Goal: Information Seeking & Learning: Compare options

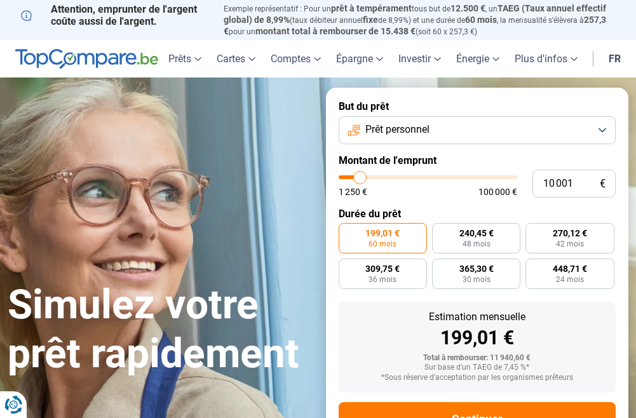
type input "3 000"
type input "3000"
click at [348, 176] on input "range" at bounding box center [428, 177] width 179 height 4
radio input "true"
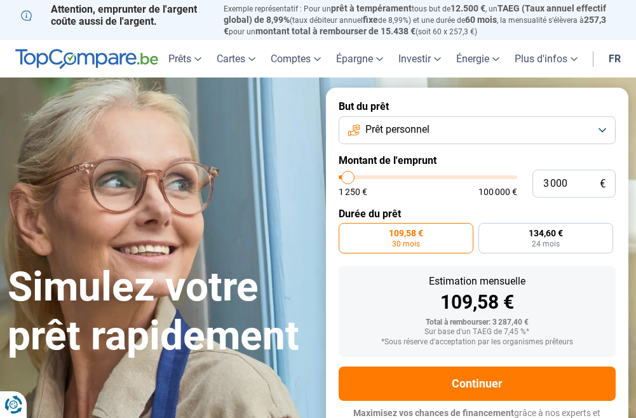
scroll to position [13, 0]
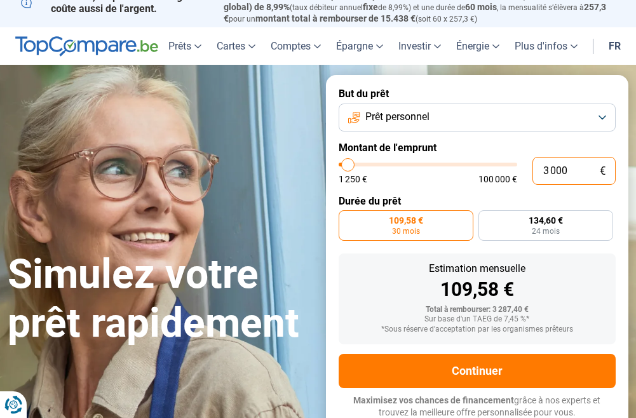
click at [549, 168] on input "3 000" at bounding box center [573, 171] width 83 height 28
type input "0"
type input "1250"
type input "5"
type input "1250"
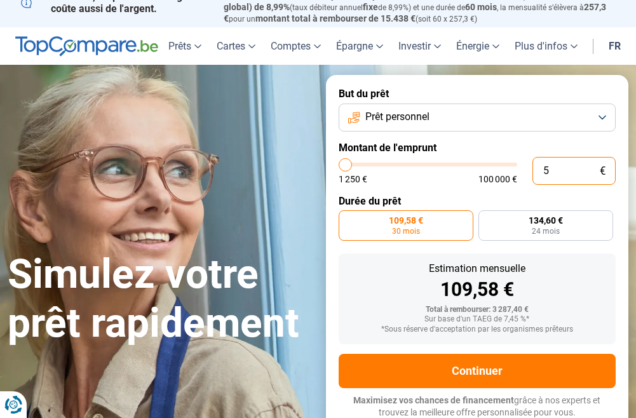
type input "1 250"
type input "1250"
radio input "true"
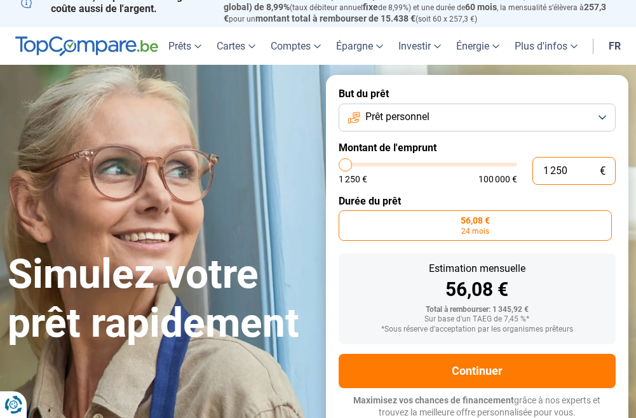
type input "12 500"
type input "12500"
type input "125 000"
type input "100000"
type input "100 000"
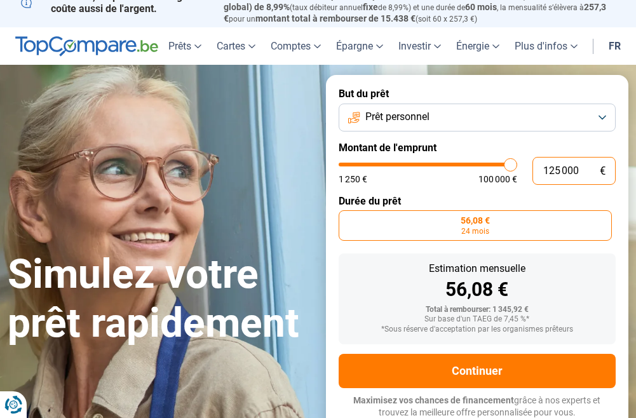
type input "100000"
radio input "false"
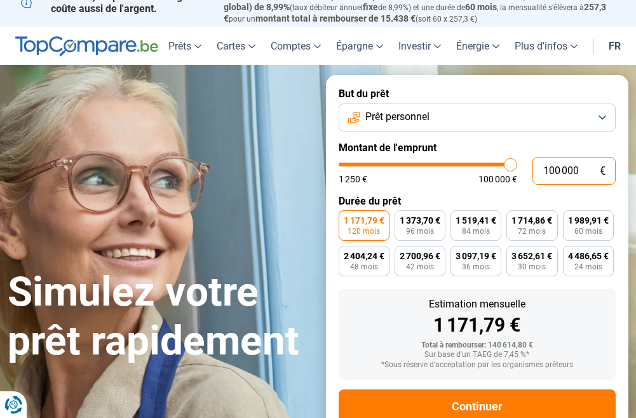
scroll to position [48, 0]
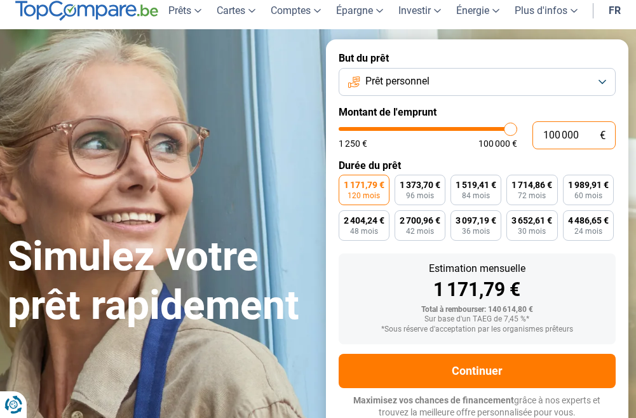
type input "10 000"
type input "10000"
type input "1 000"
type input "1250"
type input "100"
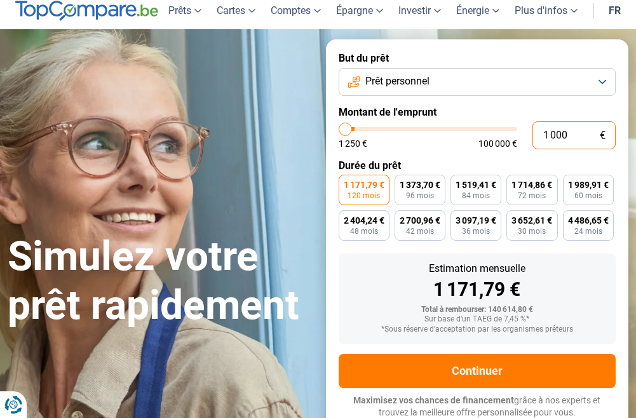
type input "1250"
type input "10"
type input "1250"
type input "1"
type input "1250"
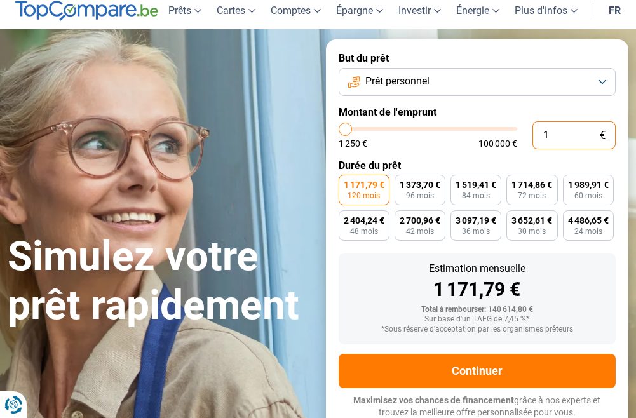
type input "0"
type input "1250"
type input "1 250"
type input "1250"
radio input "true"
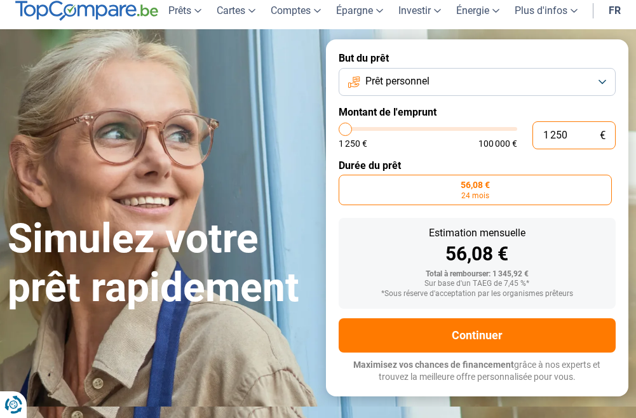
type input "12 505"
type input "12500"
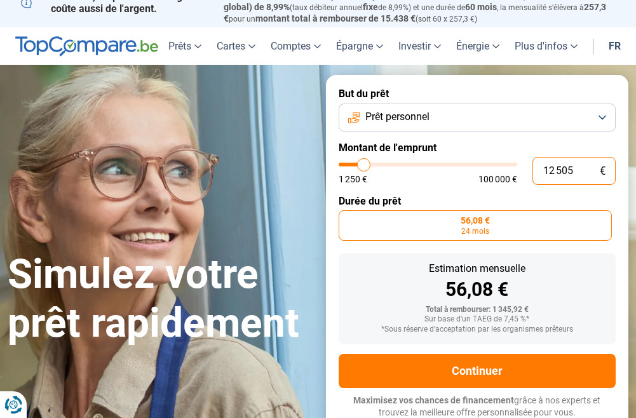
type input "125 050"
type input "100000"
type input "100 000"
type input "100000"
radio input "false"
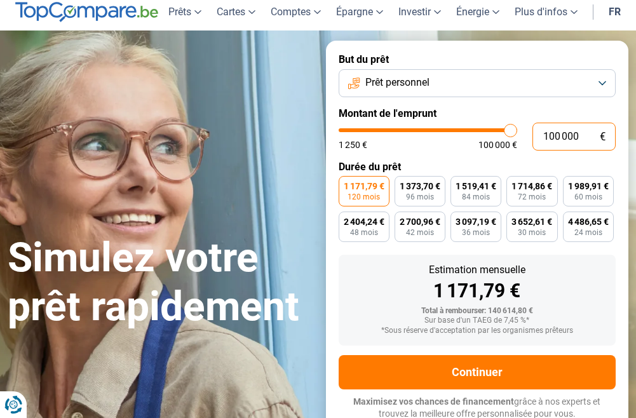
scroll to position [48, 0]
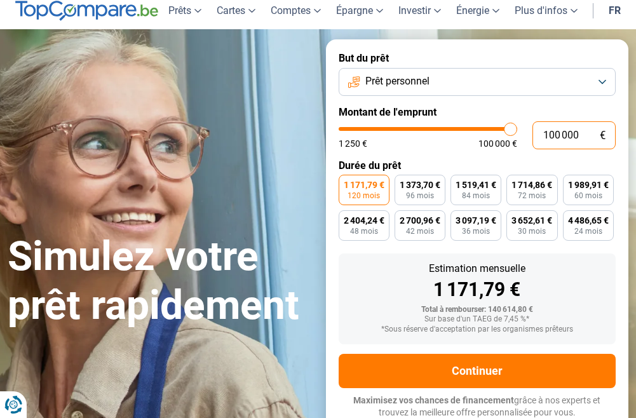
type input "10 000"
type input "10000"
type input "1 000"
type input "1250"
type input "100"
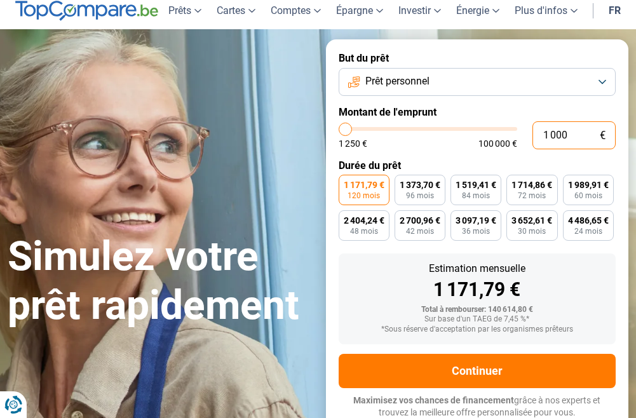
type input "1250"
type input "10"
type input "1250"
type input "1"
type input "1250"
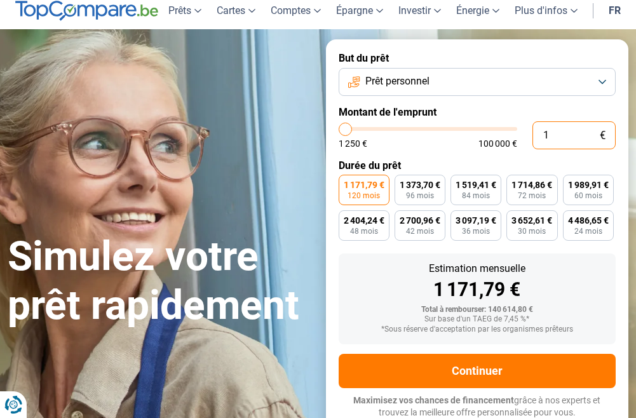
type input "0"
type input "1250"
type input "1 250"
type input "1250"
radio input "true"
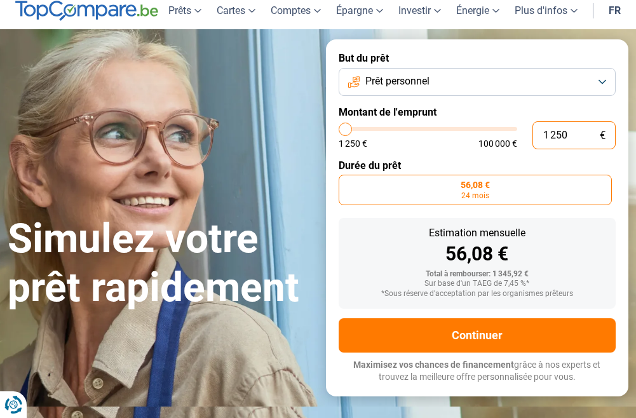
scroll to position [13, 0]
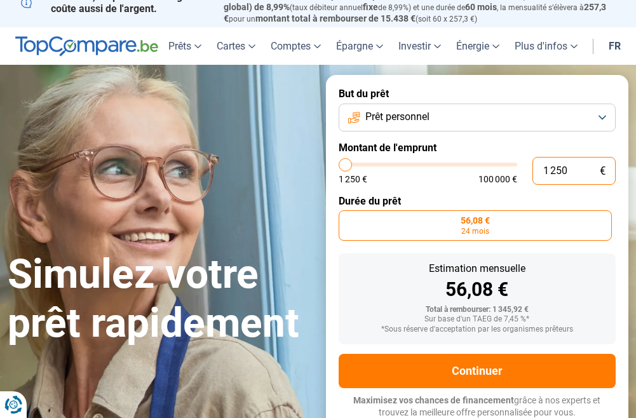
type input "12 505"
type input "12500"
radio input "false"
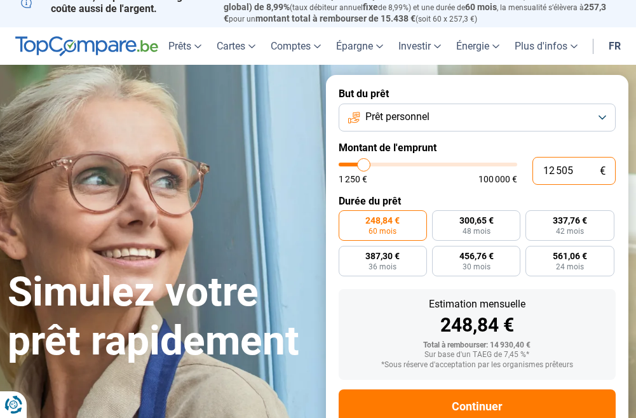
scroll to position [48, 0]
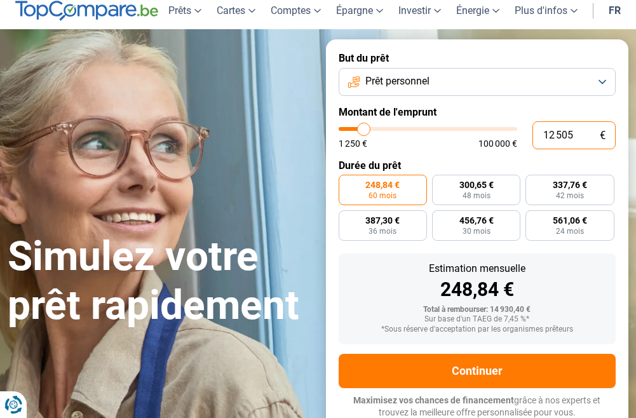
type input "1 250"
type input "1250"
radio input "true"
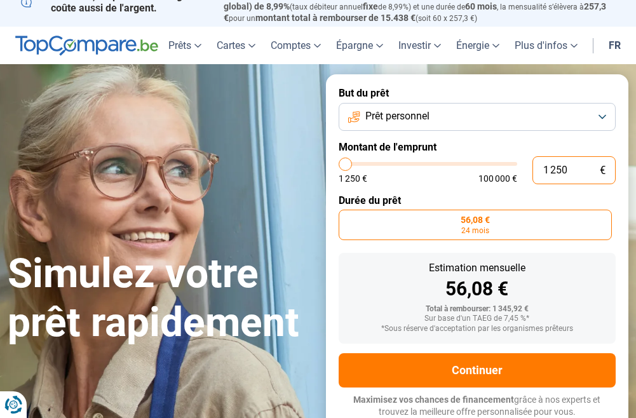
scroll to position [13, 0]
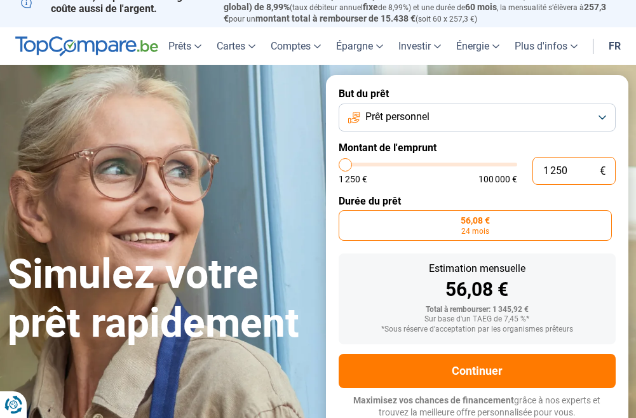
click at [553, 170] on input "1 250" at bounding box center [573, 171] width 83 height 28
type input "150"
type input "1250"
type input "15"
type input "1250"
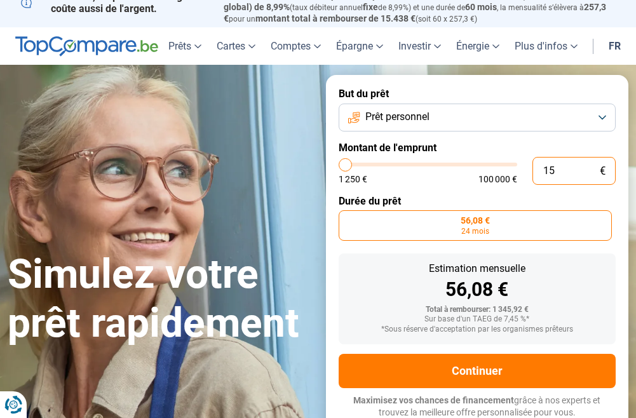
type input "1 250"
type input "1250"
click at [549, 168] on input "1 250" at bounding box center [573, 171] width 83 height 28
type input "250"
type input "1250"
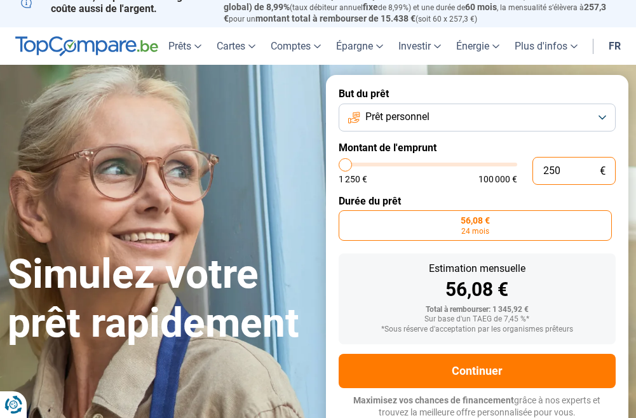
type input "1 250"
type input "1250"
drag, startPoint x: 578, startPoint y: 169, endPoint x: 511, endPoint y: 169, distance: 67.3
click at [511, 169] on div "1 250 € 1 250 € 100 000 €" at bounding box center [478, 171] width 278 height 28
type input "0"
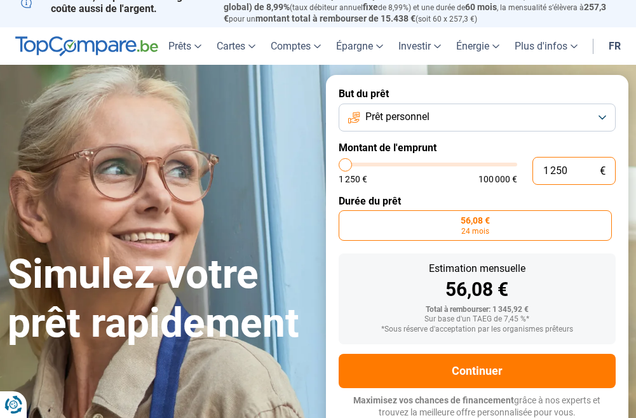
type input "1250"
type input "5"
type input "1250"
type input "50"
type input "1250"
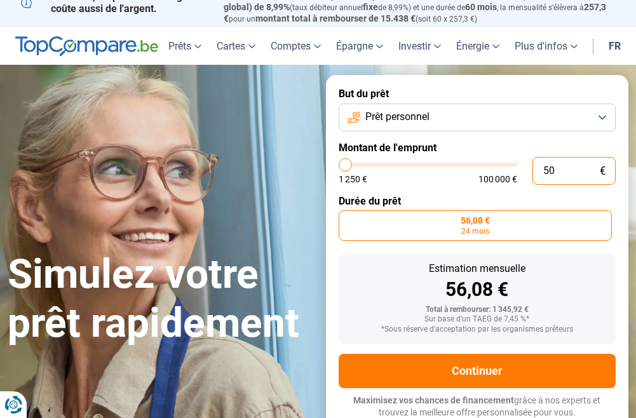
type input "500"
type input "1250"
type input "5 000"
type input "5000"
radio input "false"
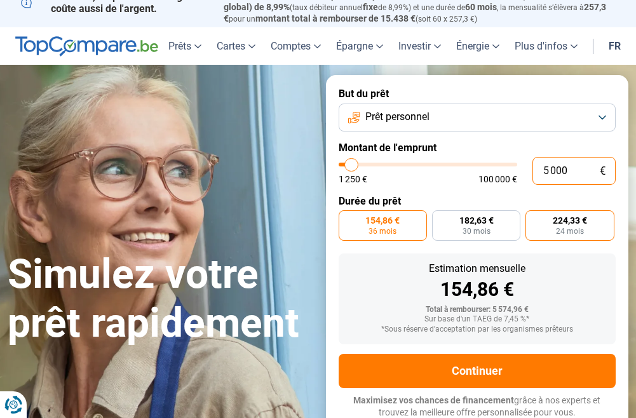
type input "5 000"
click at [545, 215] on label "224,33 € 24 mois" at bounding box center [569, 225] width 88 height 30
click at [533, 215] on input "224,33 € 24 mois" at bounding box center [529, 214] width 8 height 8
radio input "true"
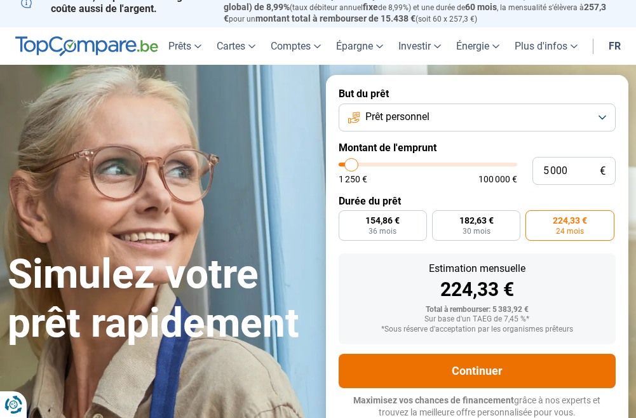
click at [481, 372] on button "Continuer" at bounding box center [478, 371] width 278 height 34
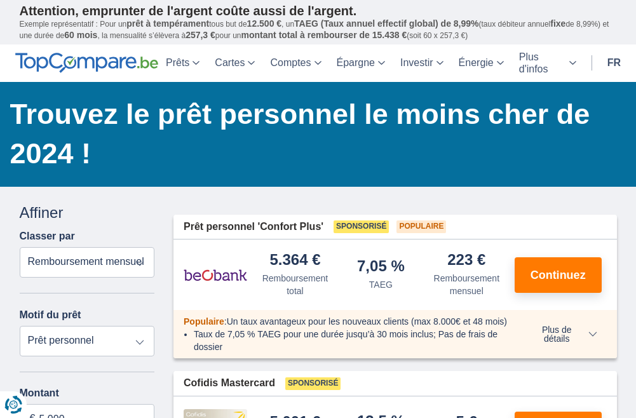
click at [138, 340] on select "Prêt personnel Voiture Moto / vélo Caravane / mobilhome Travaux Energie Rachat …" at bounding box center [87, 341] width 135 height 30
select select "caravan"
click at [20, 326] on select "Prêt personnel Voiture Moto / vélo Caravane / mobilhome Travaux Energie Rachat …" at bounding box center [87, 341] width 135 height 30
type input "15.000"
type input "15250"
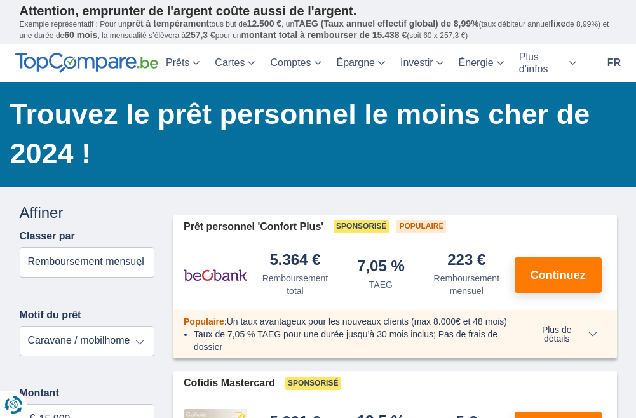
select select "60"
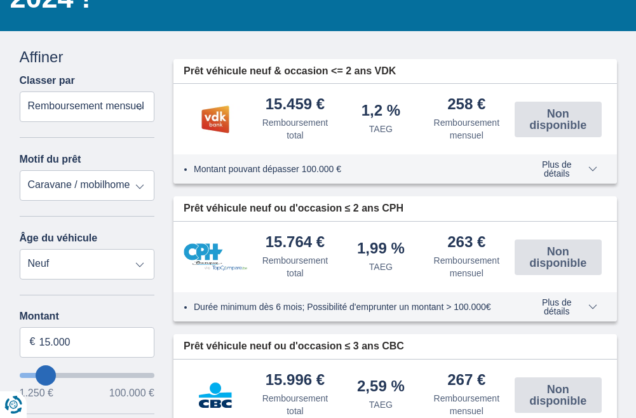
scroll to position [191, 0]
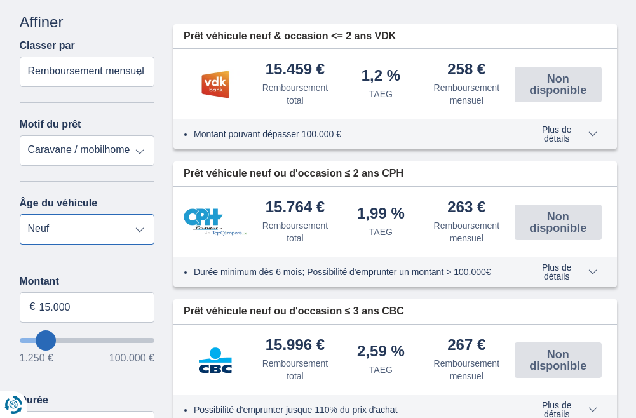
click at [141, 232] on select "Neuf 0-1 ans 1-2 ans 2-3 ans 3-4 ans 4-5 ans 5+ ans" at bounding box center [87, 229] width 135 height 30
select select "5+"
click at [20, 214] on select "Neuf 0-1 ans 1-2 ans 2-3 ans 3-4 ans 4-5 ans 5+ ans" at bounding box center [87, 229] width 135 height 30
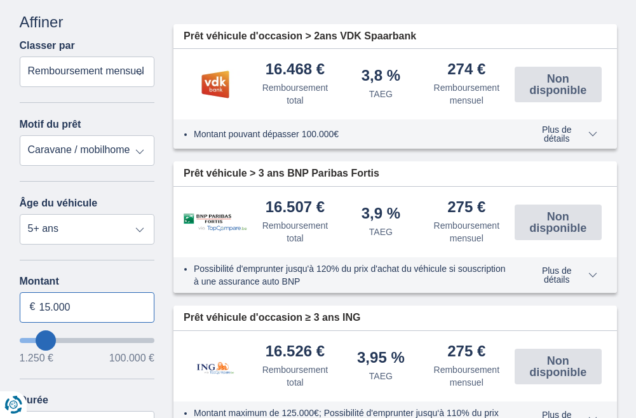
click at [43, 311] on input "15.000" at bounding box center [87, 307] width 135 height 30
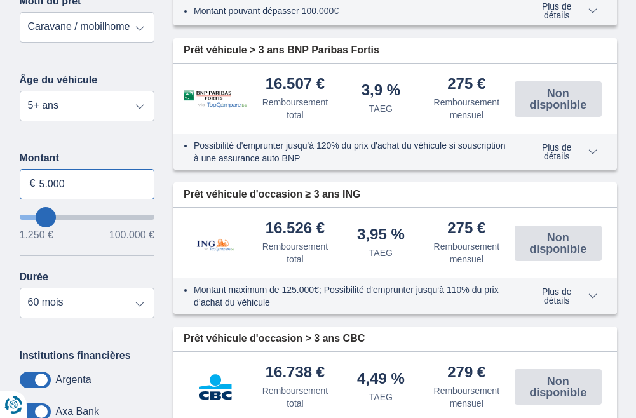
scroll to position [318, 0]
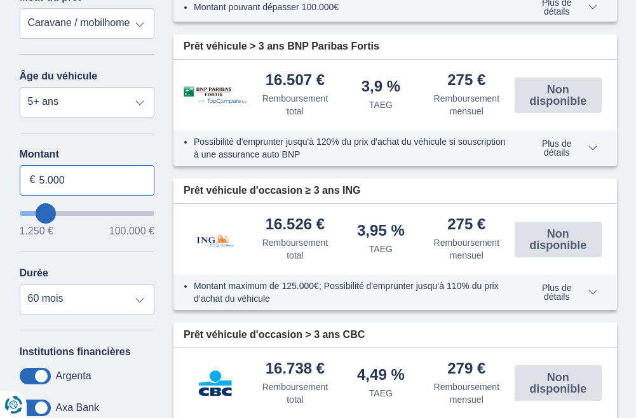
type input "5.000"
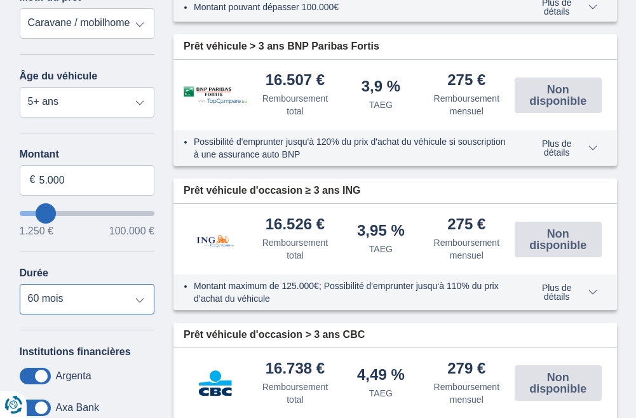
type input "5250"
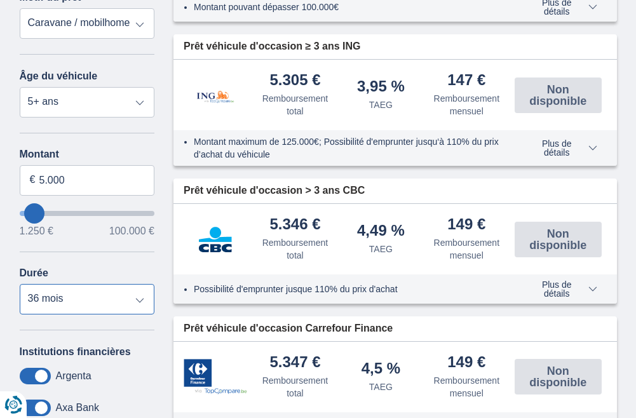
select select "12"
click at [20, 284] on select "12 mois 18 mois 24 mois 30 mois 36 mois" at bounding box center [87, 299] width 135 height 30
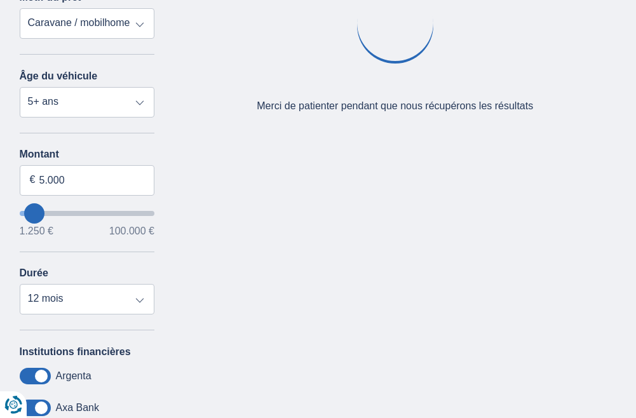
click at [48, 325] on div "Annuler Filtres Affiner Classer par Remboursement total TAEG Remboursement mens…" at bounding box center [87, 216] width 135 height 664
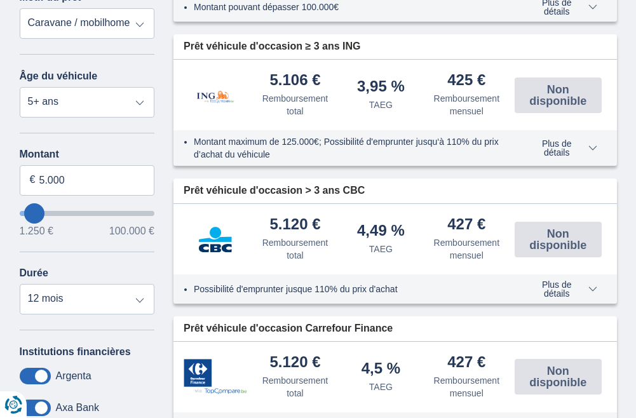
click at [41, 378] on span at bounding box center [35, 376] width 31 height 17
click at [0, 0] on input "checkbox" at bounding box center [0, 0] width 0 height 0
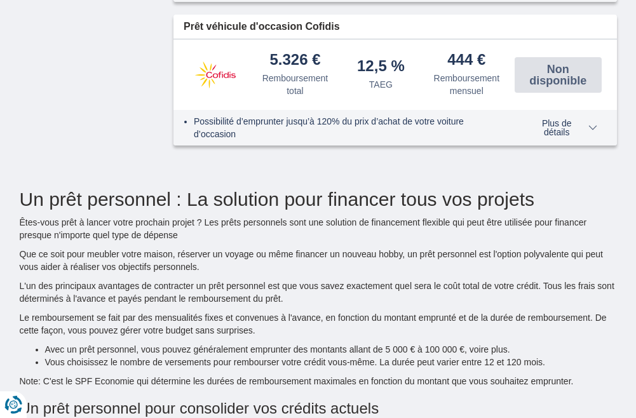
scroll to position [1461, 0]
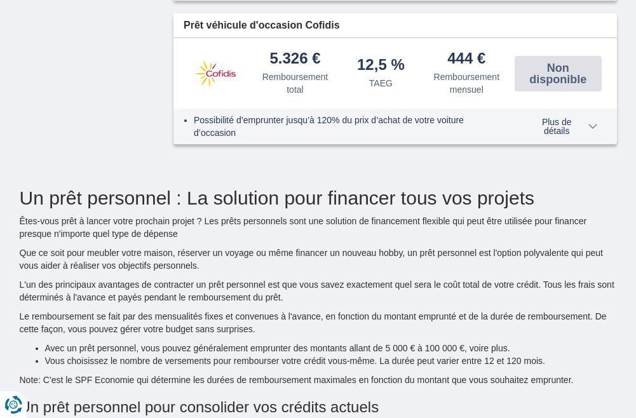
click at [587, 124] on span "Plus de détails" at bounding box center [562, 126] width 69 height 18
